Goal: Communication & Community: Ask a question

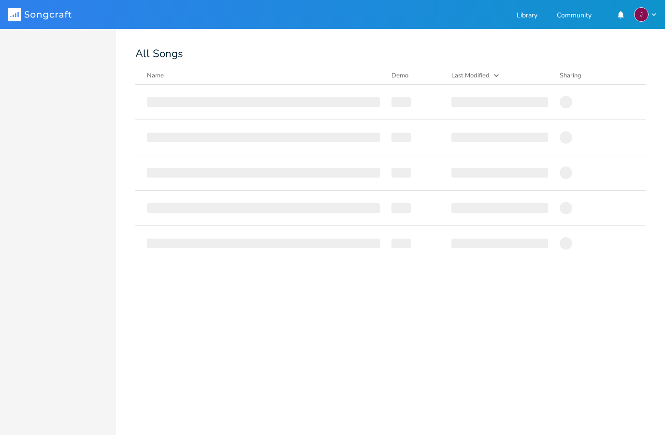
click at [645, 13] on div "J" at bounding box center [641, 14] width 15 height 15
click at [620, 117] on div at bounding box center [390, 102] width 510 height 35
click at [11, 14] on rect at bounding box center [15, 15] width 14 height 14
click at [35, 20] on icon "Songcraft" at bounding box center [40, 15] width 64 height 14
click at [528, 17] on link "Library" at bounding box center [527, 16] width 21 height 8
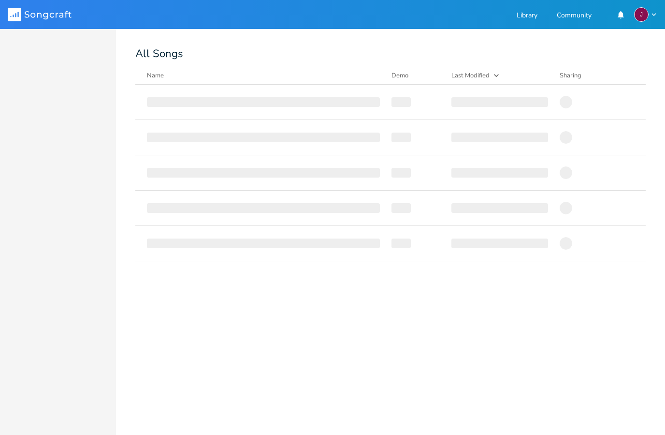
click at [650, 17] on icon "button" at bounding box center [654, 14] width 9 height 9
click at [628, 30] on li "Account Settings" at bounding box center [618, 30] width 77 height 16
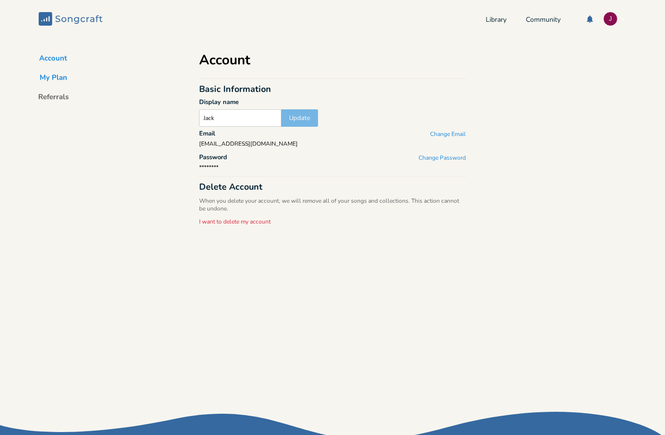
click at [54, 81] on button "My Plan" at bounding box center [53, 80] width 43 height 14
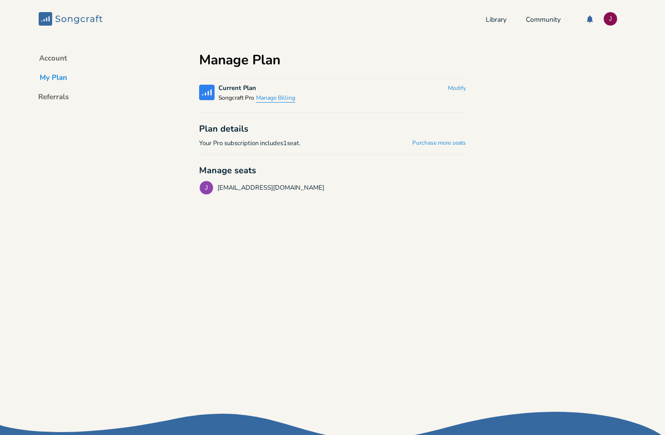
click at [284, 98] on button "Manage Billing" at bounding box center [275, 98] width 39 height 8
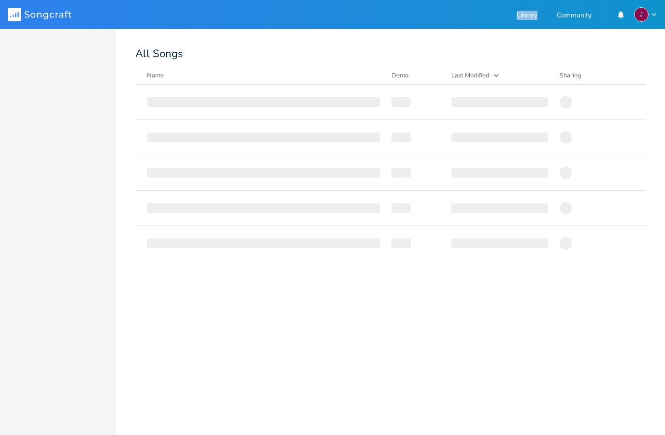
click at [60, 9] on icon "Songcraft" at bounding box center [40, 15] width 64 height 14
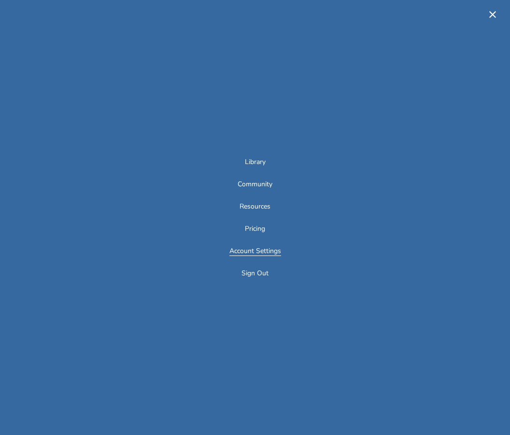
click at [264, 255] on link "Account Settings" at bounding box center [256, 252] width 52 height 8
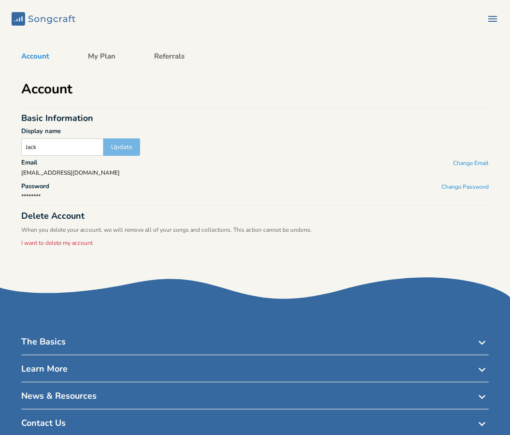
click at [205, 339] on h4 "The Basics Dropdown" at bounding box center [255, 344] width 468 height 19
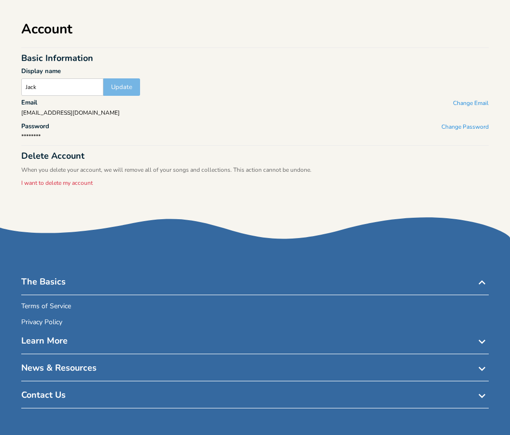
scroll to position [59, 0]
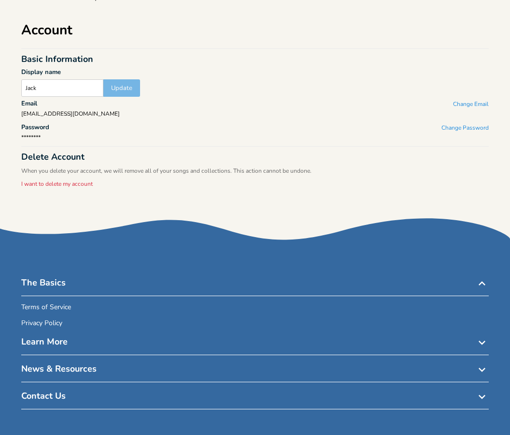
click at [167, 341] on h4 "Learn More Dropdown" at bounding box center [255, 344] width 468 height 19
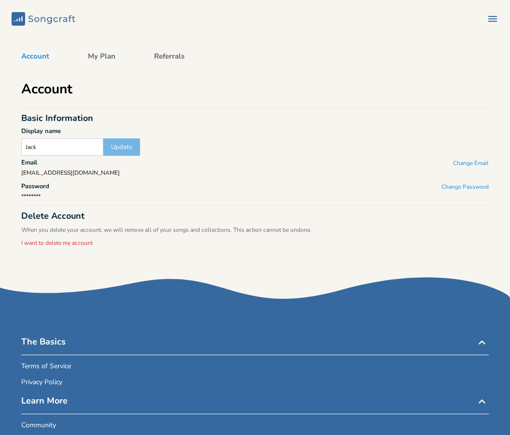
scroll to position [0, 0]
click at [495, 19] on icon "button" at bounding box center [493, 19] width 9 height 6
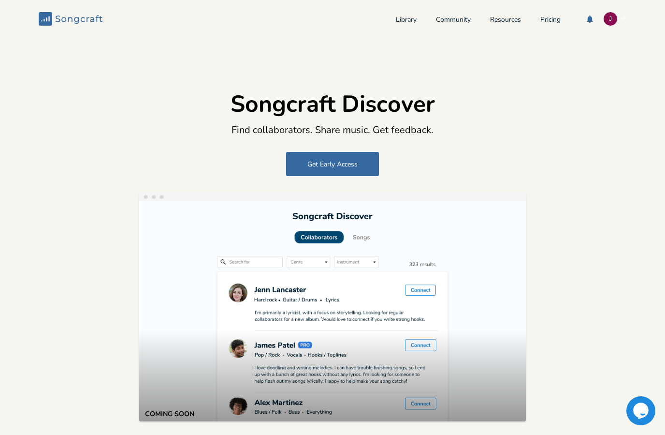
click at [643, 412] on icon at bounding box center [640, 410] width 15 height 16
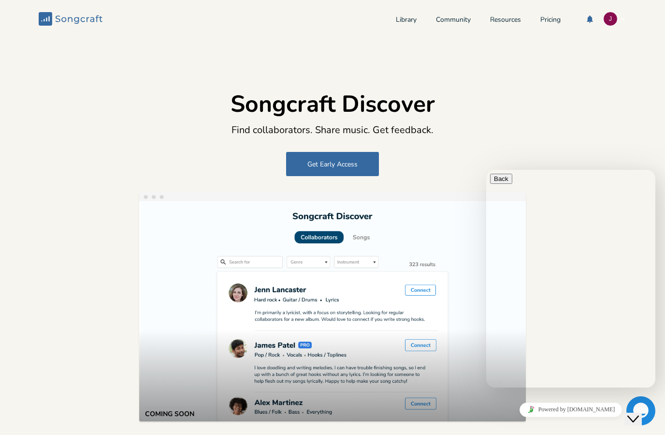
type textarea "I have subscribed to Songcraft for a few years now, but I rarely used it. [DATE…"
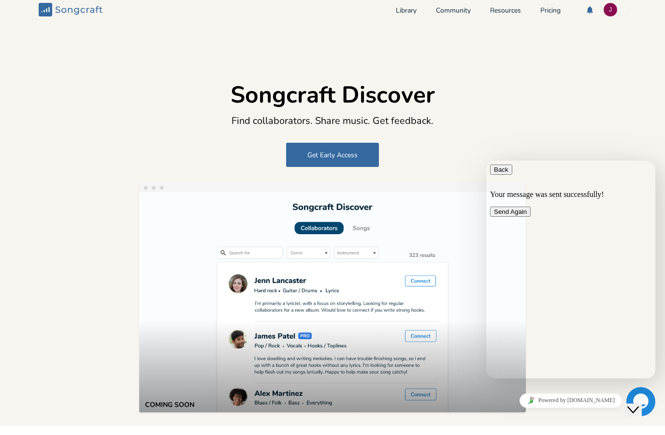
scroll to position [9, 0]
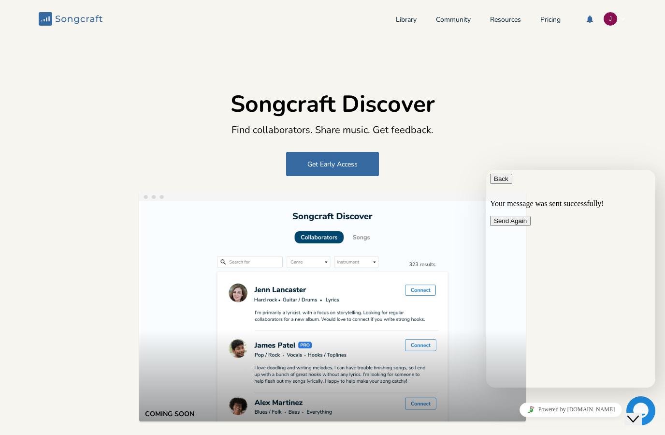
click at [440, 142] on div "Songcraft Discover BETA Find collaborators. Share music. Get feedback. Get Earl…" at bounding box center [332, 256] width 665 height 437
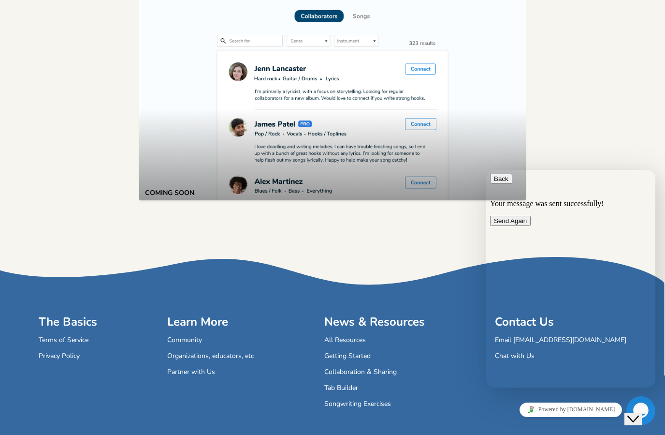
scroll to position [220, 0]
click at [639, 413] on icon "Close Chat This icon closes the chat window." at bounding box center [633, 419] width 12 height 12
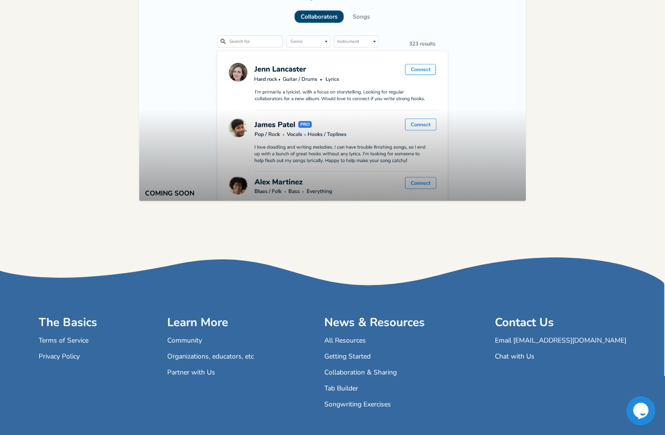
click at [640, 421] on div at bounding box center [641, 410] width 29 height 29
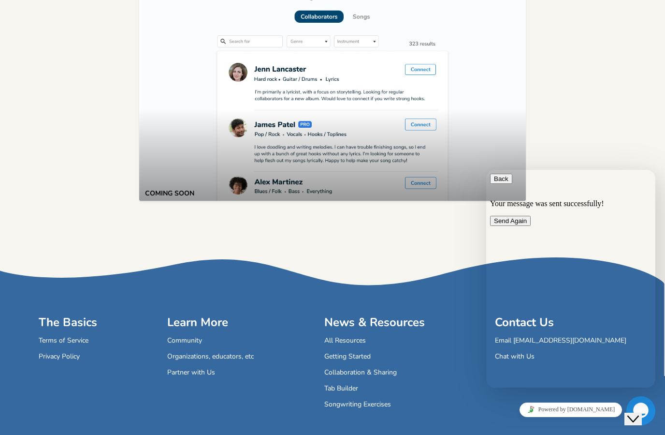
scroll to position [41, 0]
click at [494, 182] on icon "button" at bounding box center [494, 178] width 0 height 7
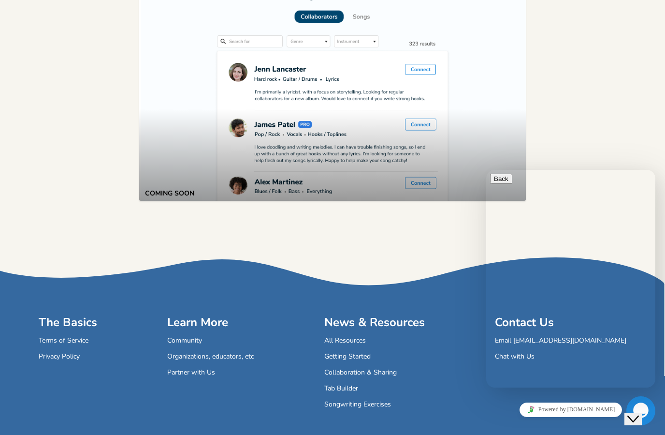
click at [615, 113] on div "Songcraft Discover BETA Find collaborators. Share music. Get feedback. Get Earl…" at bounding box center [332, 35] width 665 height 437
click at [639, 413] on div "Close Chat This icon closes the chat window." at bounding box center [633, 419] width 12 height 12
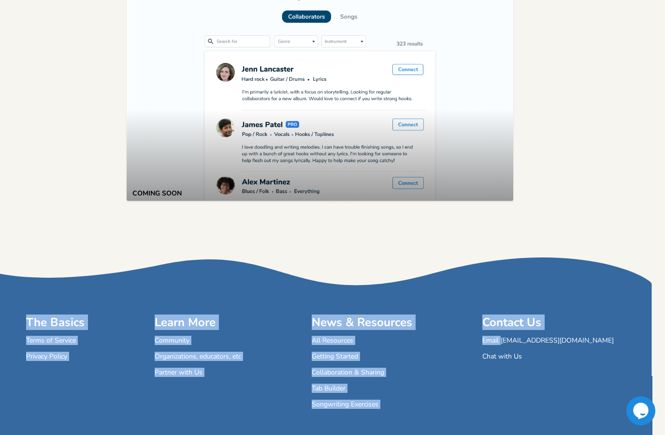
scroll to position [220, 19]
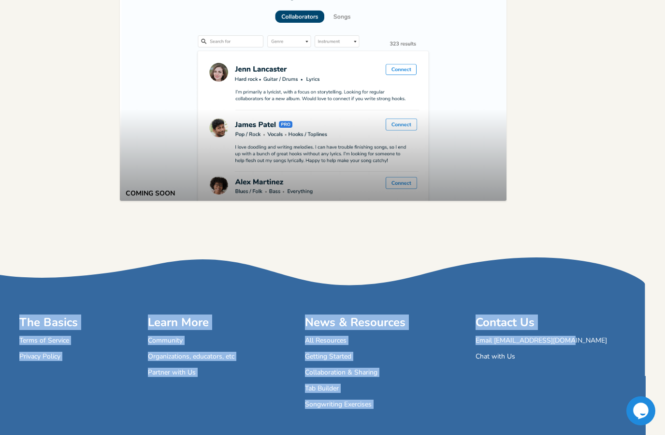
copy div "The Basics Terms of Service Privacy Policy Learn More Dropdown Learn More Commu…"
click at [583, 137] on div "Songcraft Discover BETA Find collaborators. Share music. Get feedback. Get Earl…" at bounding box center [313, 35] width 665 height 437
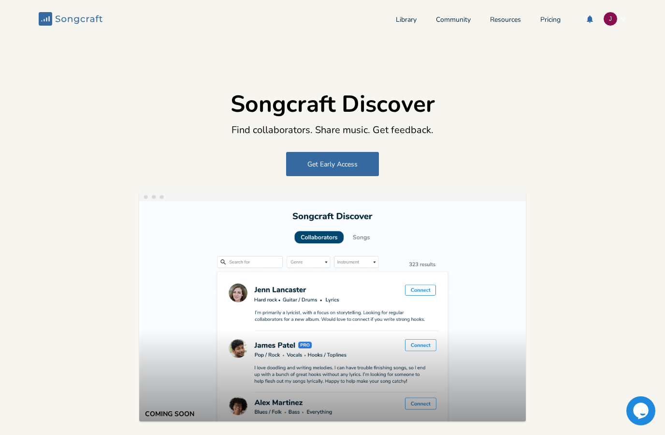
scroll to position [0, 0]
click at [408, 16] on link "Library" at bounding box center [406, 20] width 21 height 8
